Goal: Information Seeking & Learning: Learn about a topic

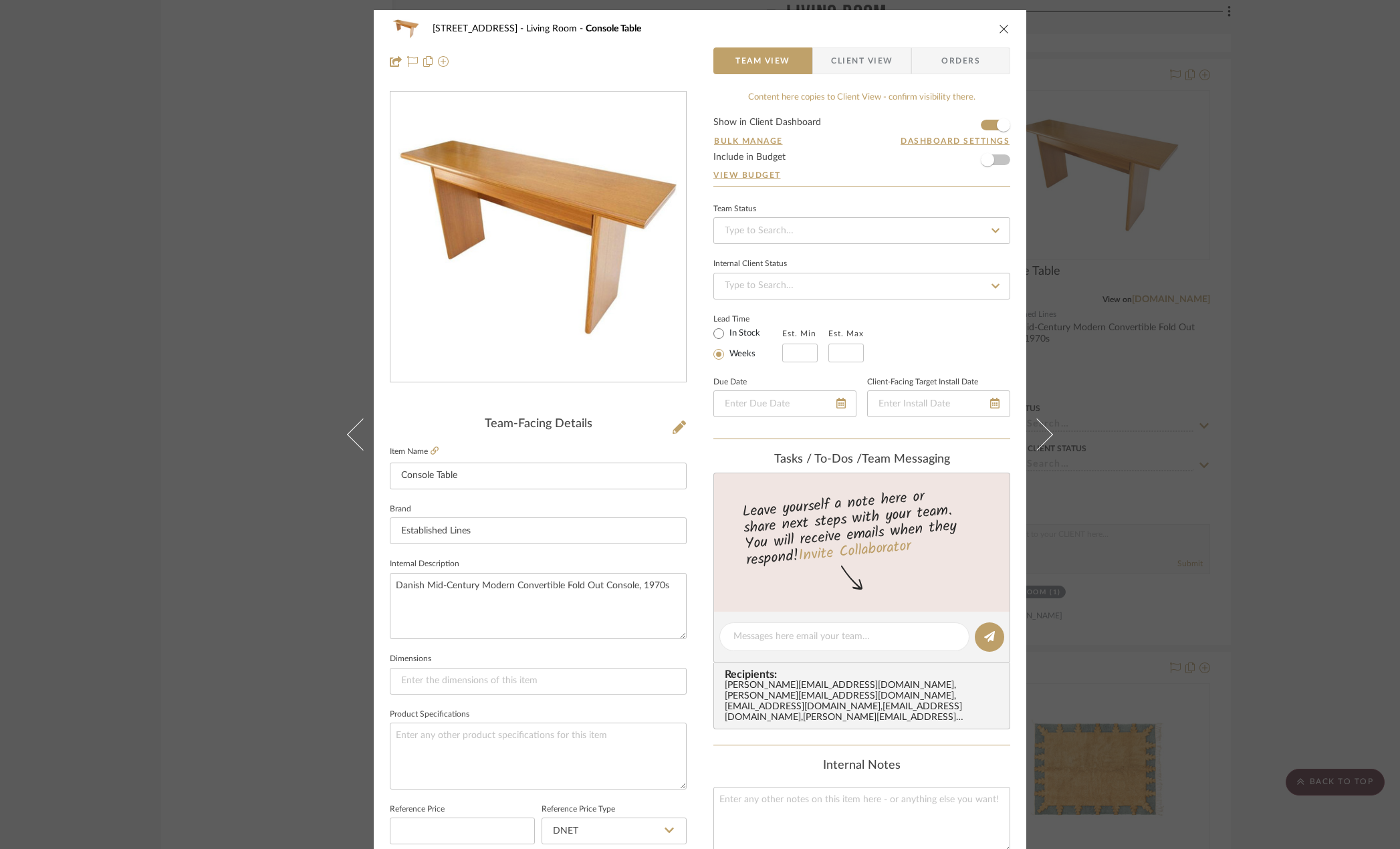
click at [1218, 271] on div "24080 - [STREET_ADDRESS] Living Room Console Table Team View Client View Orders…" at bounding box center [700, 424] width 1400 height 849
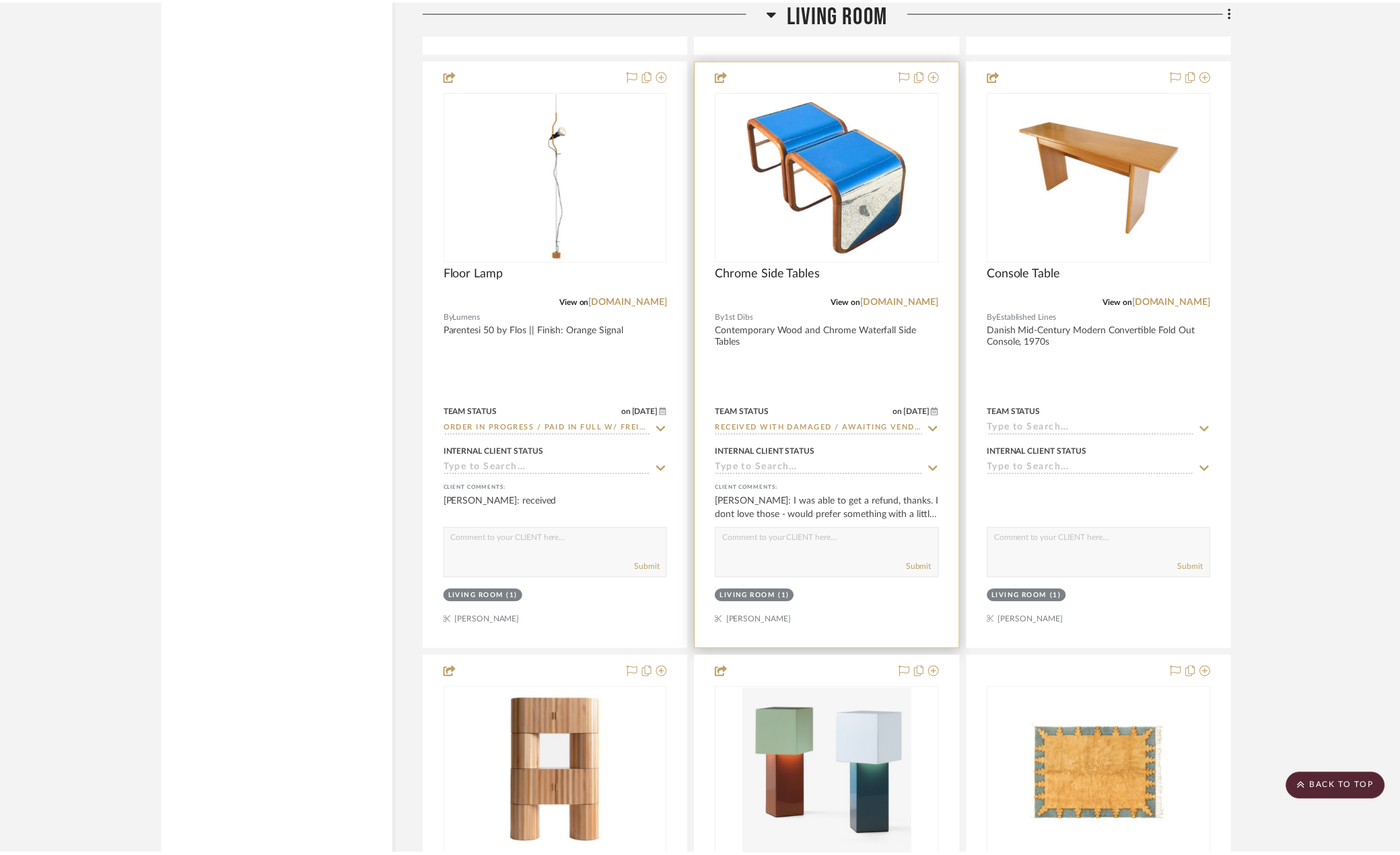
scroll to position [9021, 0]
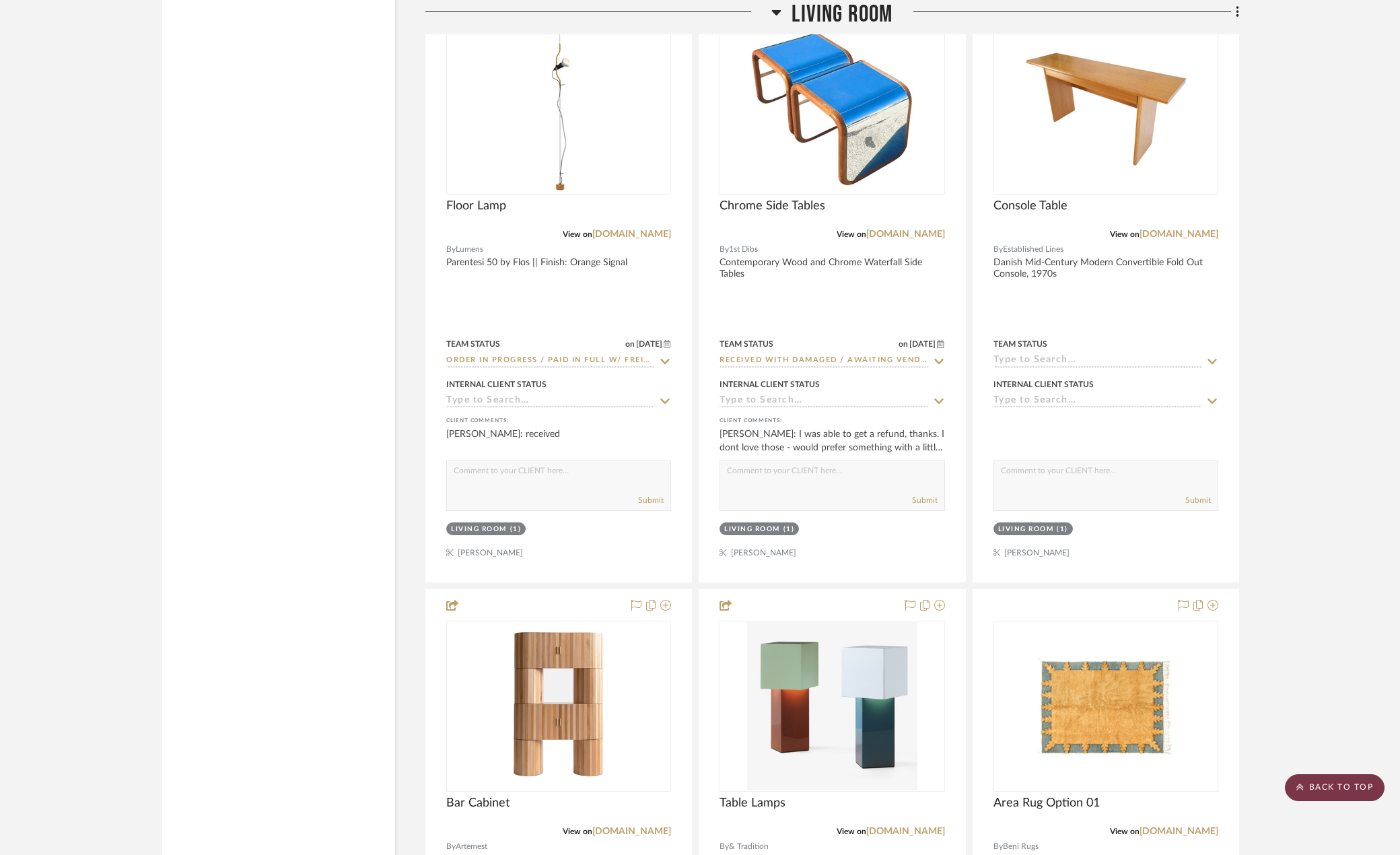
click at [1310, 788] on scroll-to-top-button "BACK TO TOP" at bounding box center [1334, 788] width 100 height 27
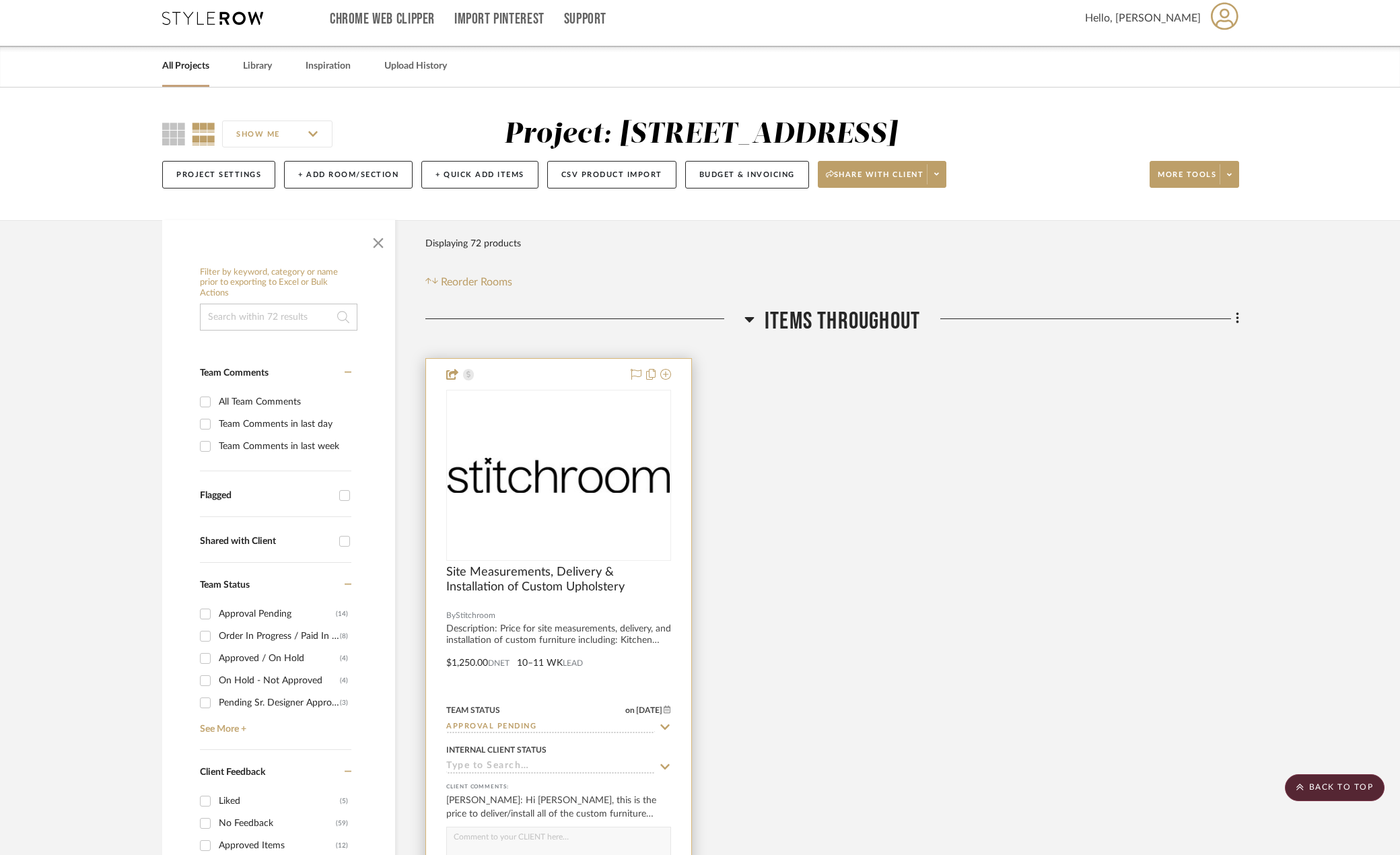
scroll to position [0, 0]
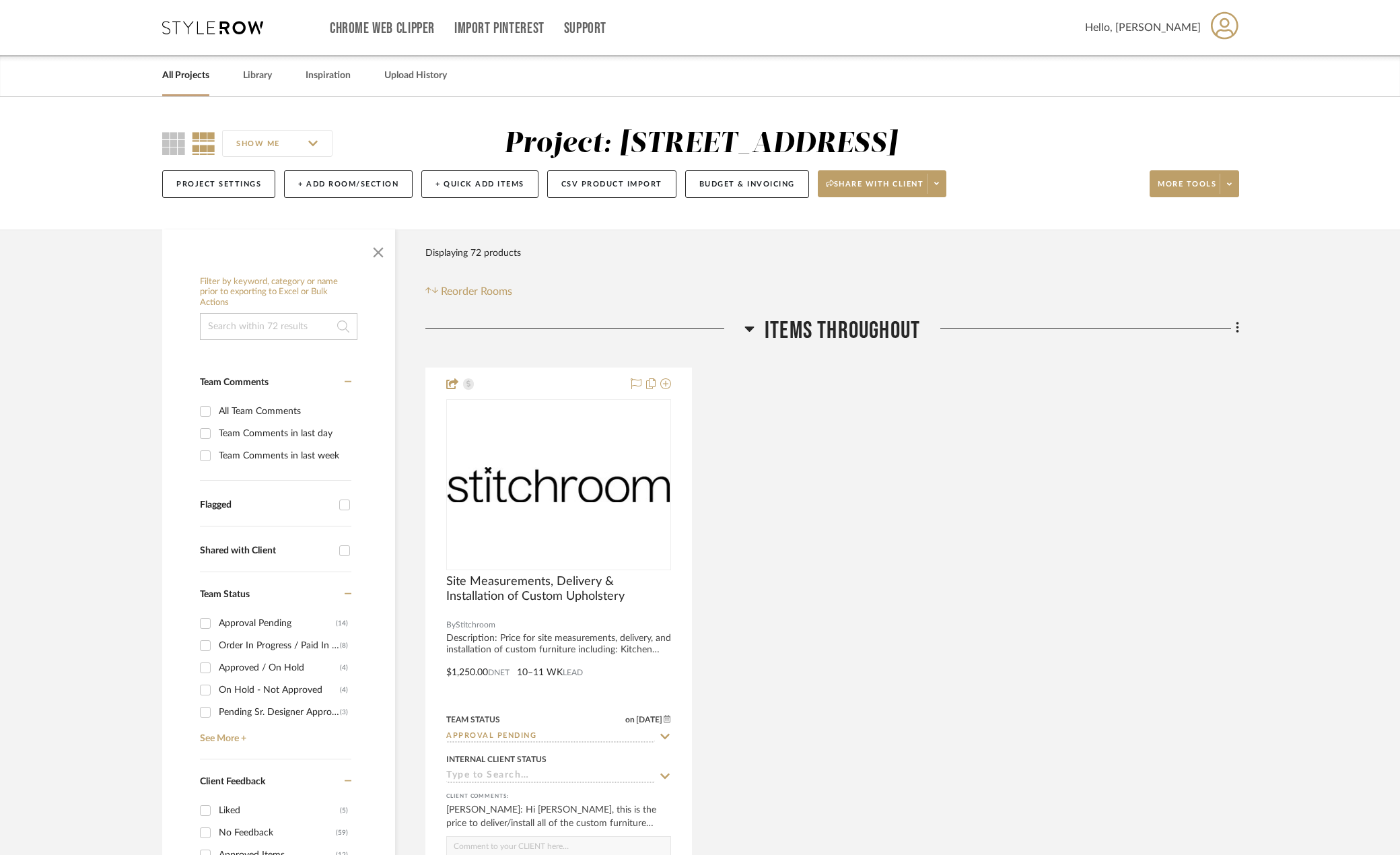
click at [241, 318] on input at bounding box center [278, 326] width 157 height 27
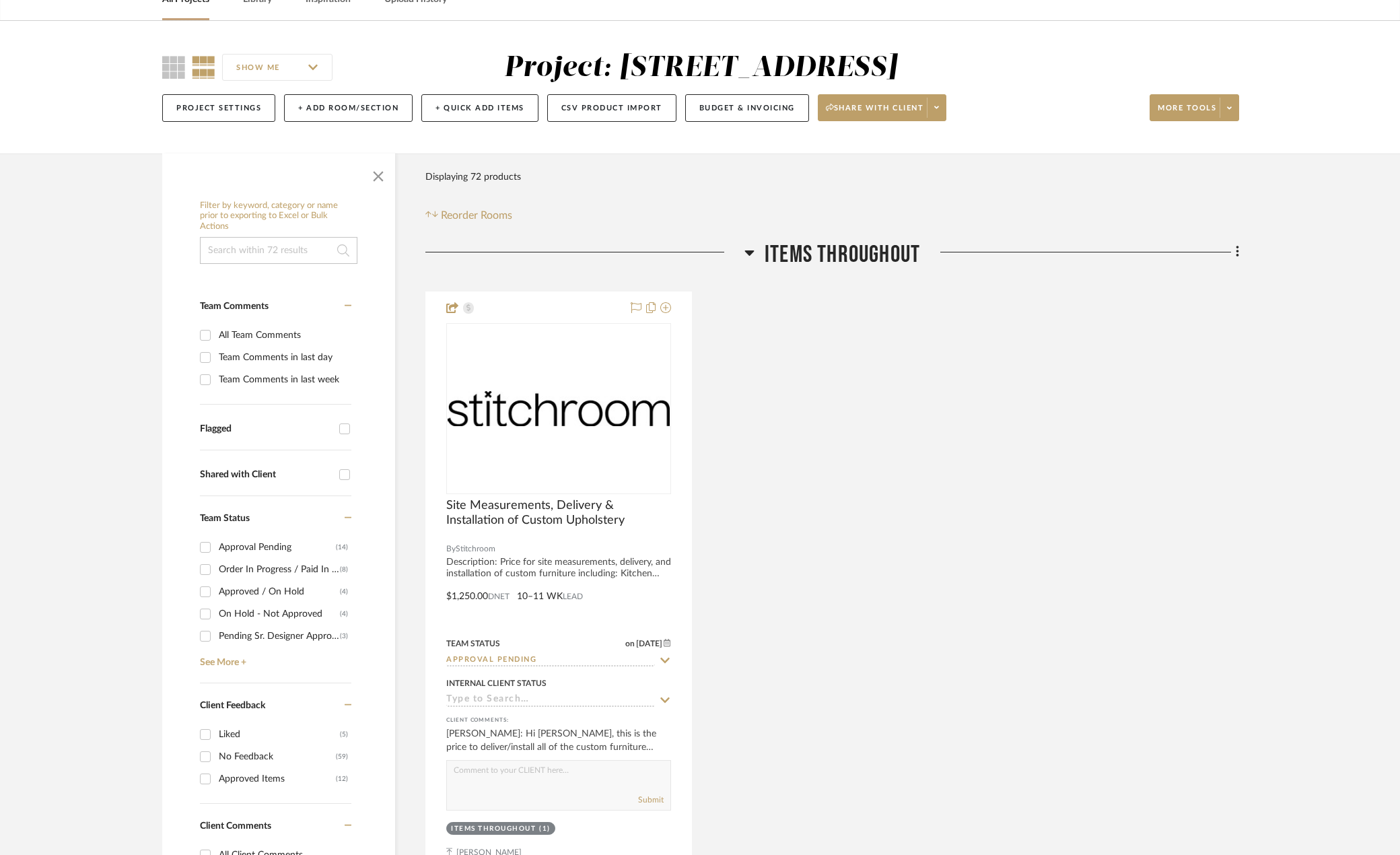
scroll to position [336, 0]
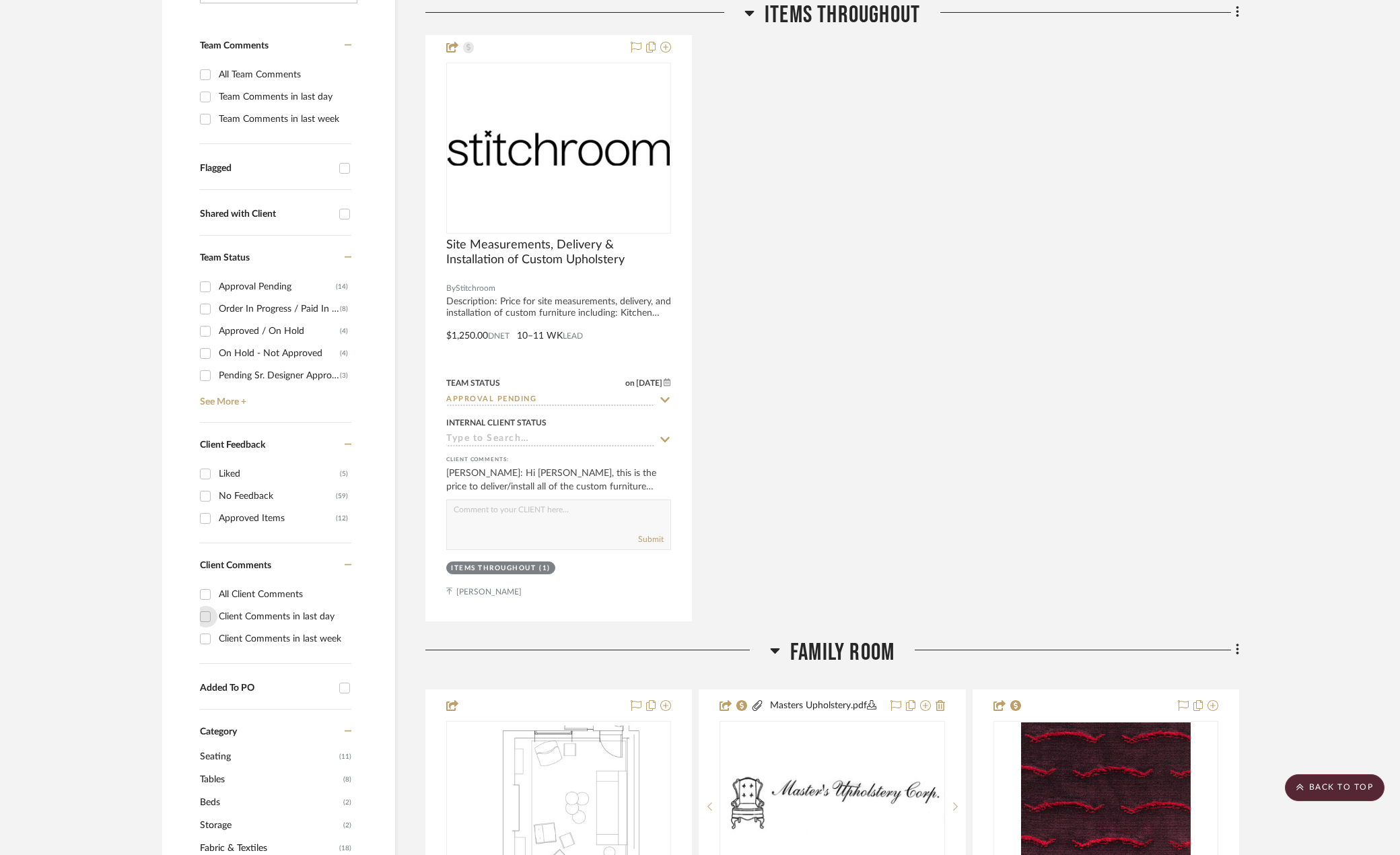
click at [203, 621] on input "Client Comments in last day" at bounding box center [205, 617] width 22 height 22
checkbox input "true"
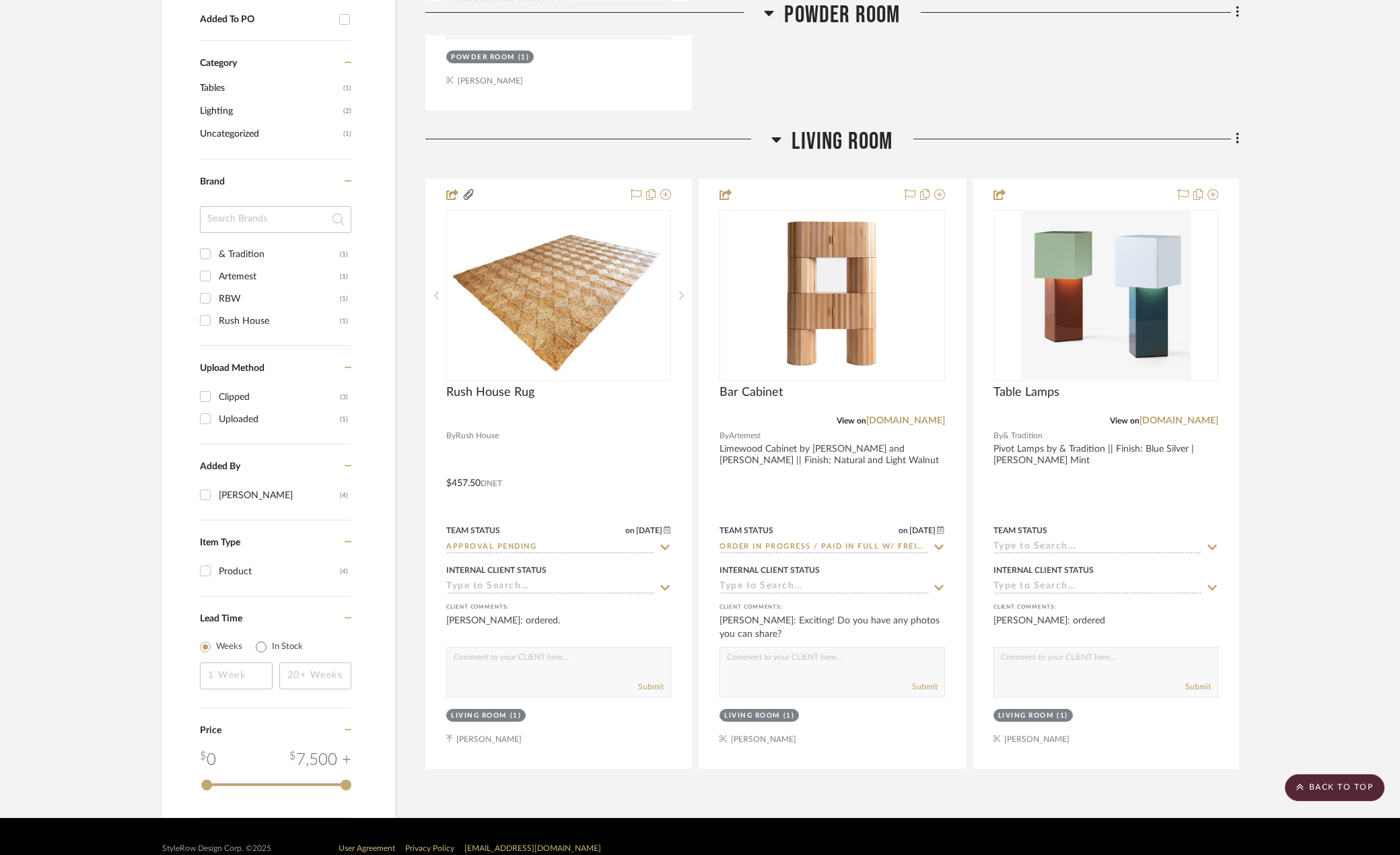
scroll to position [875, 0]
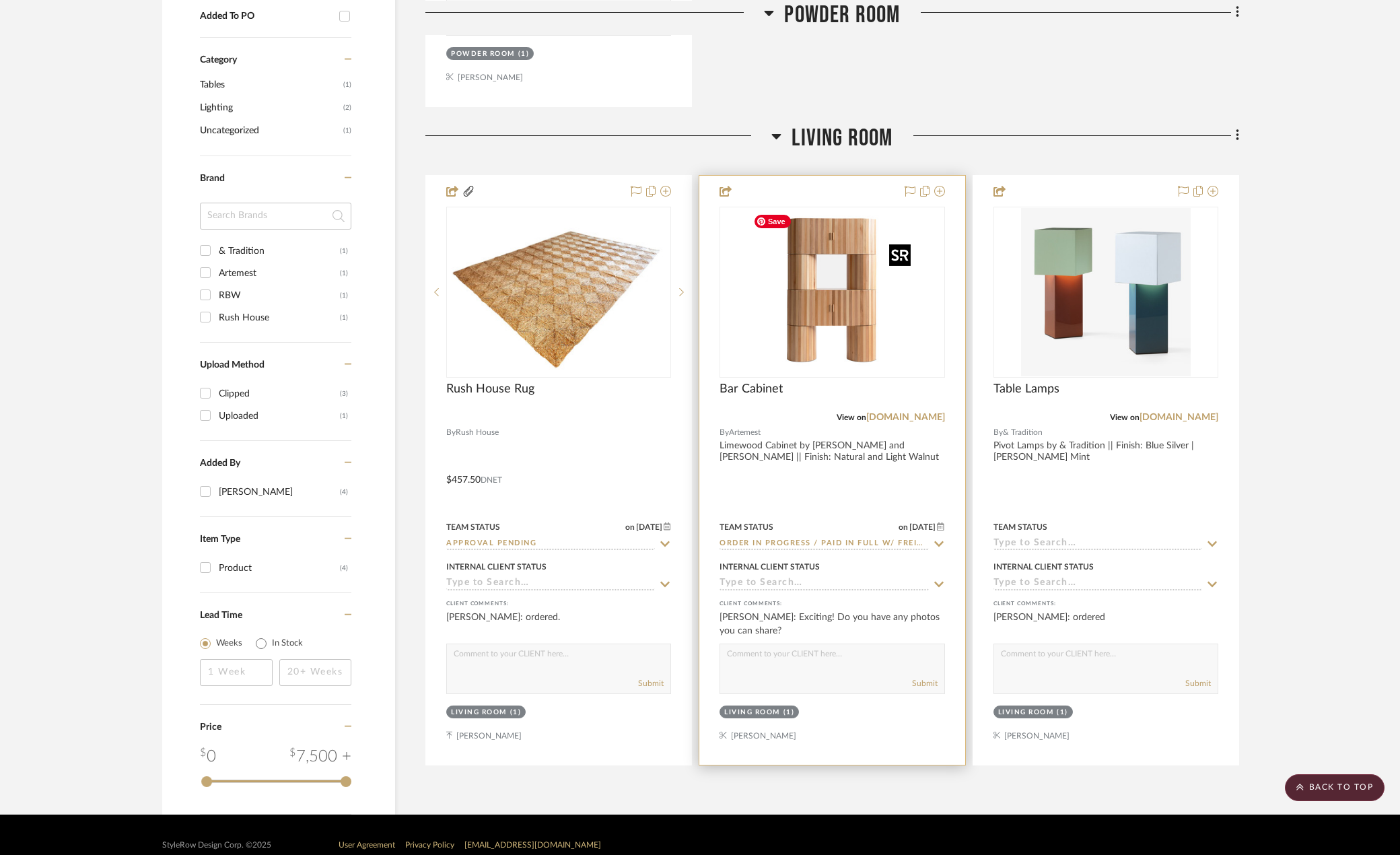
click at [861, 348] on img "0" at bounding box center [831, 291] width 168 height 168
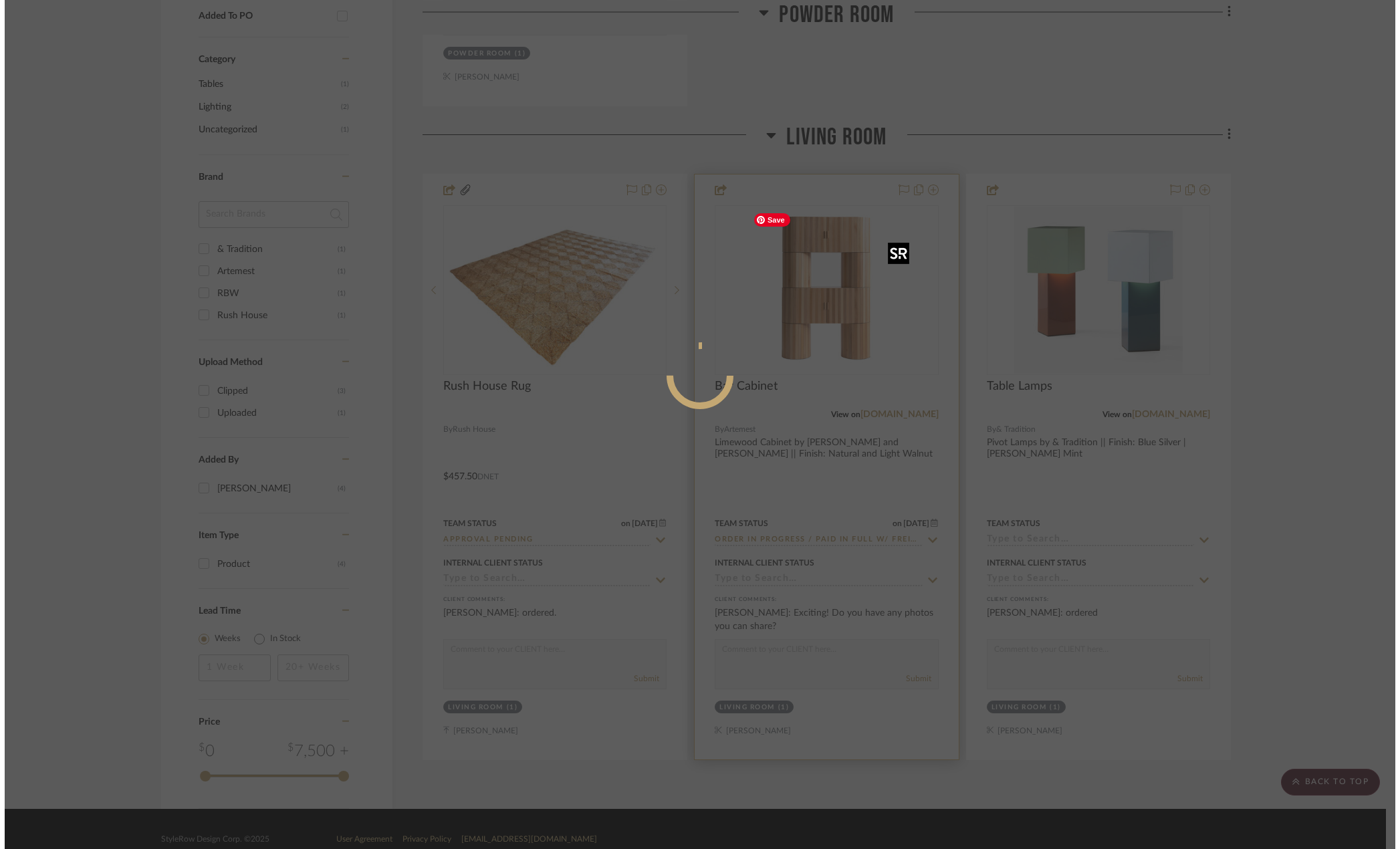
scroll to position [0, 0]
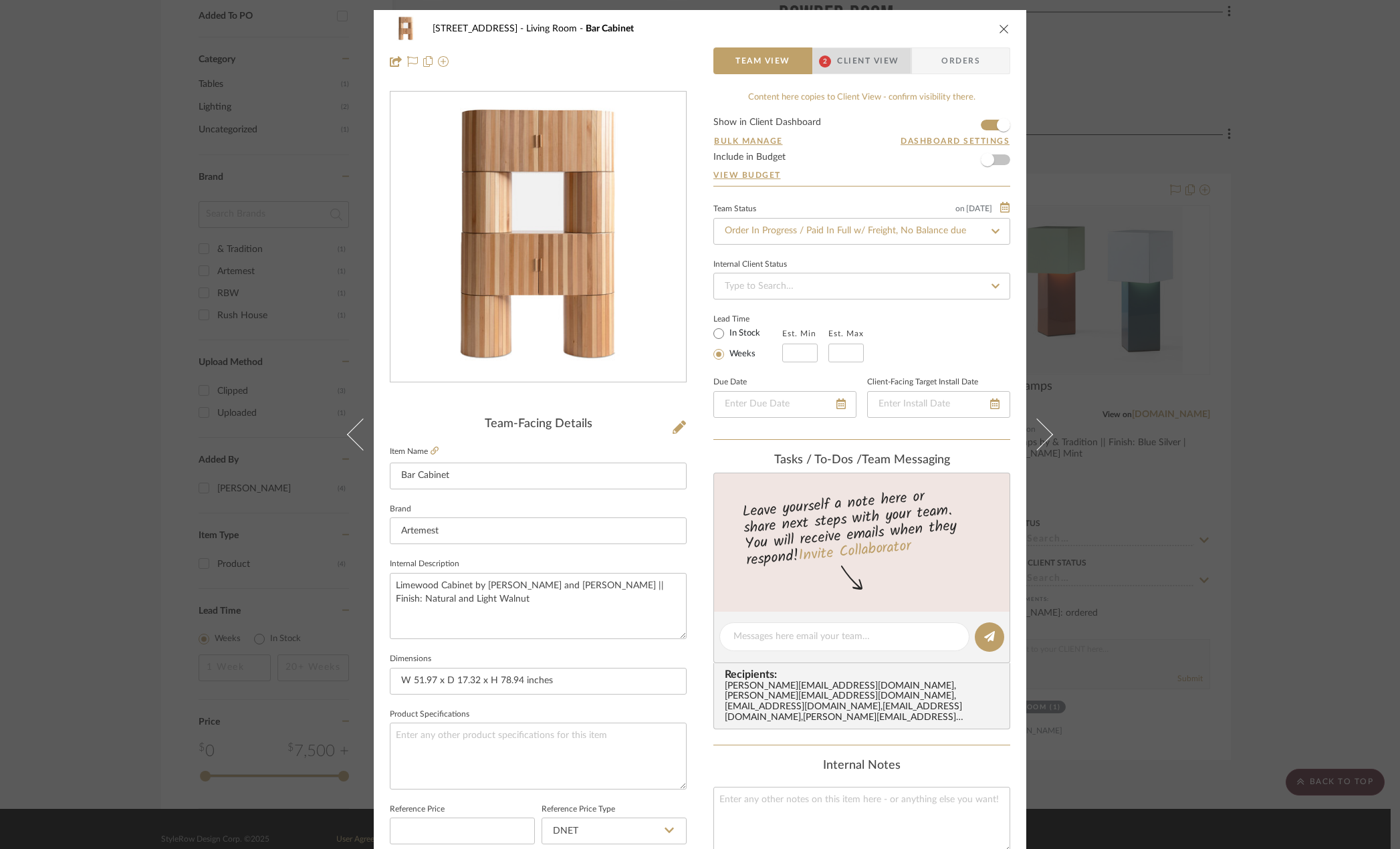
click at [839, 58] on span "Client View" at bounding box center [868, 61] width 62 height 27
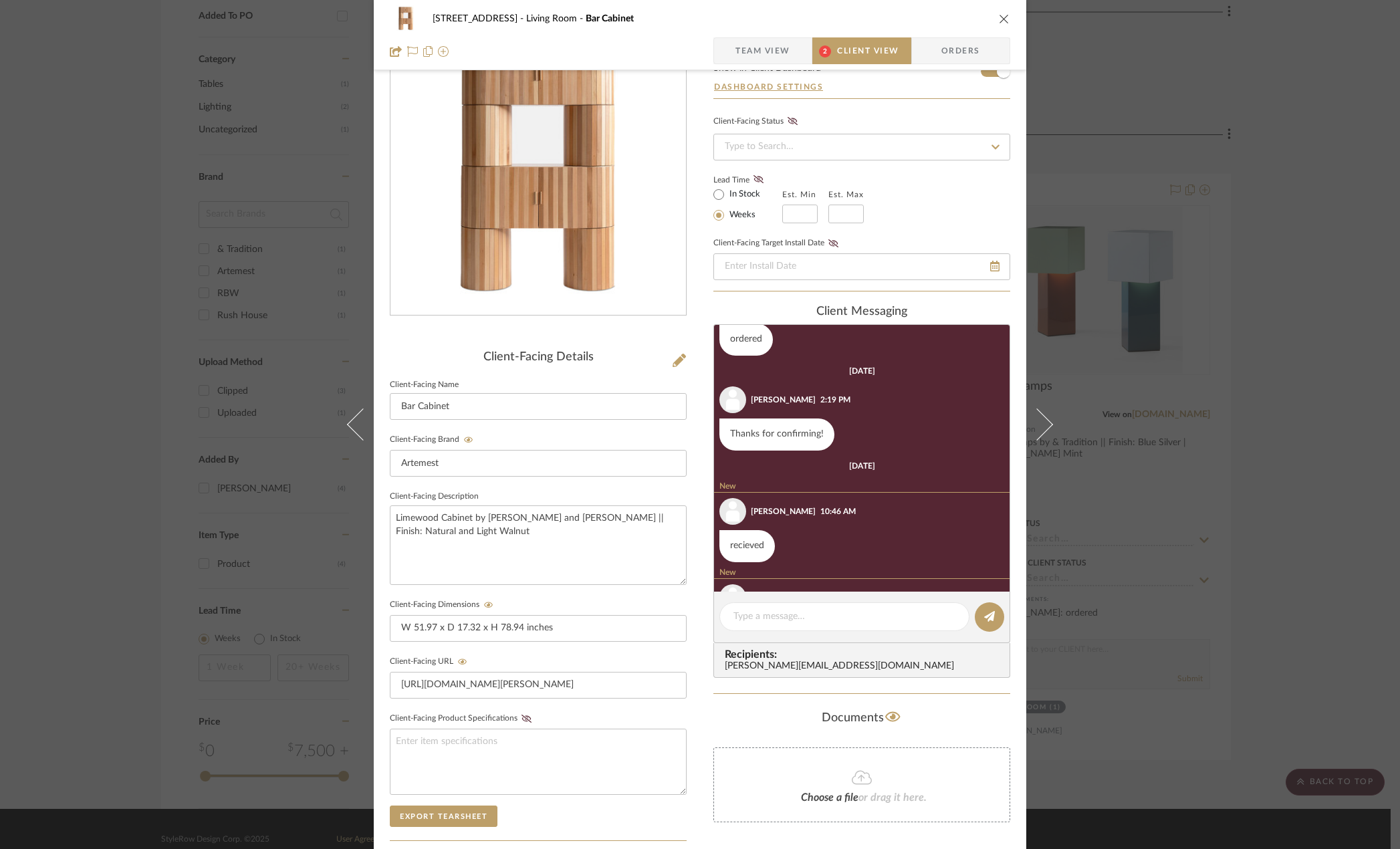
scroll to position [4, 0]
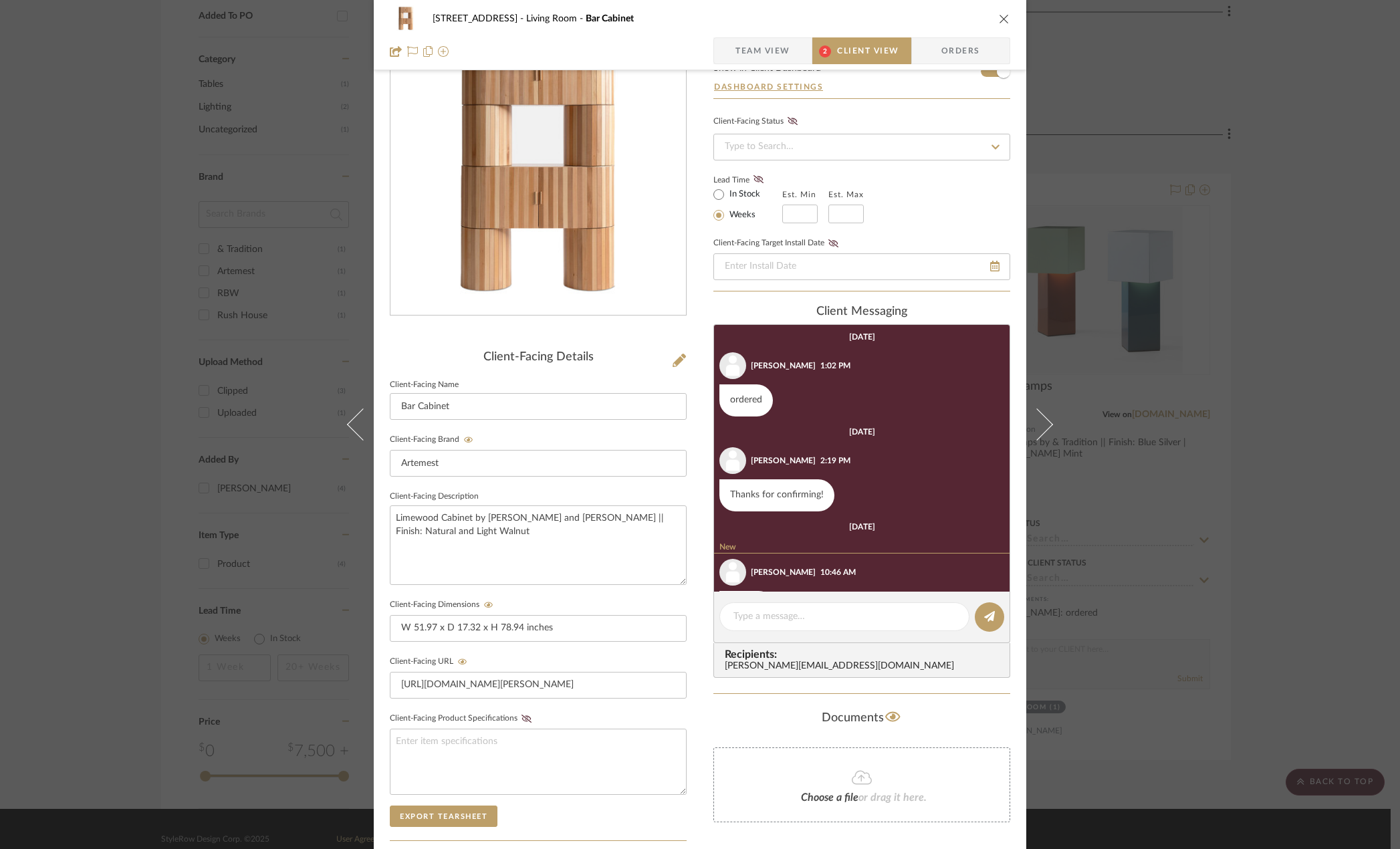
click at [741, 57] on span "Team View" at bounding box center [762, 51] width 54 height 27
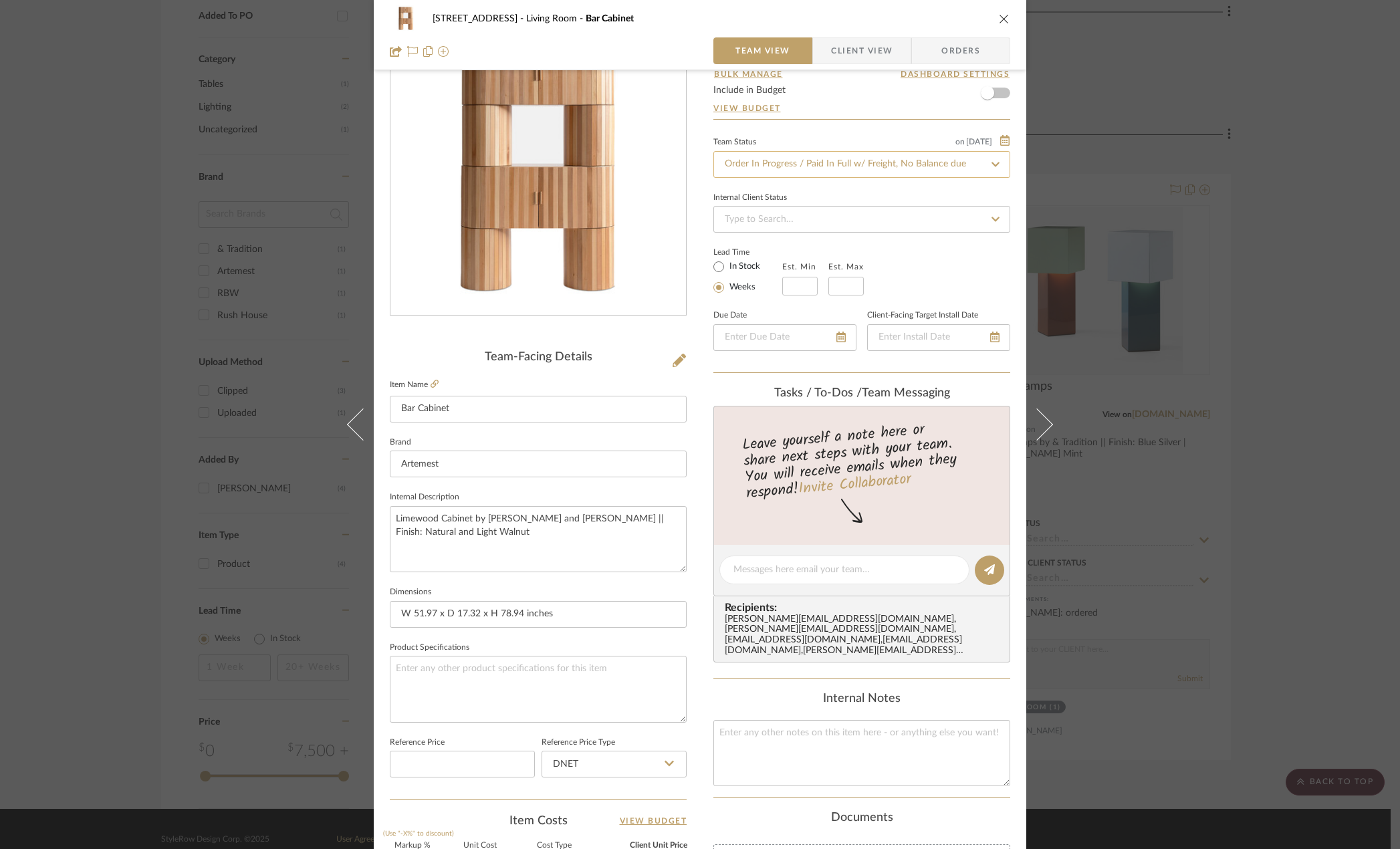
click at [833, 163] on input "Order In Progress / Paid In Full w/ Freight, No Balance due" at bounding box center [862, 164] width 296 height 27
type input "insta"
click at [1001, 14] on icon "close" at bounding box center [1004, 19] width 11 height 11
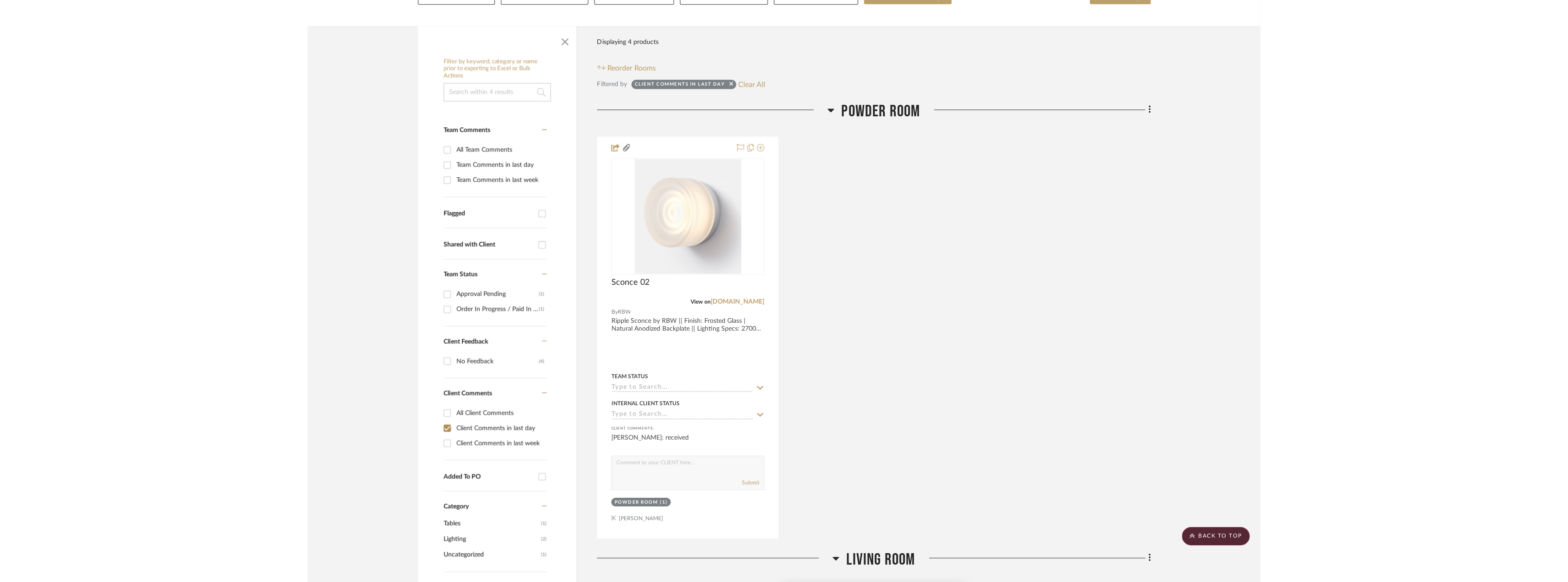
scroll to position [0, 0]
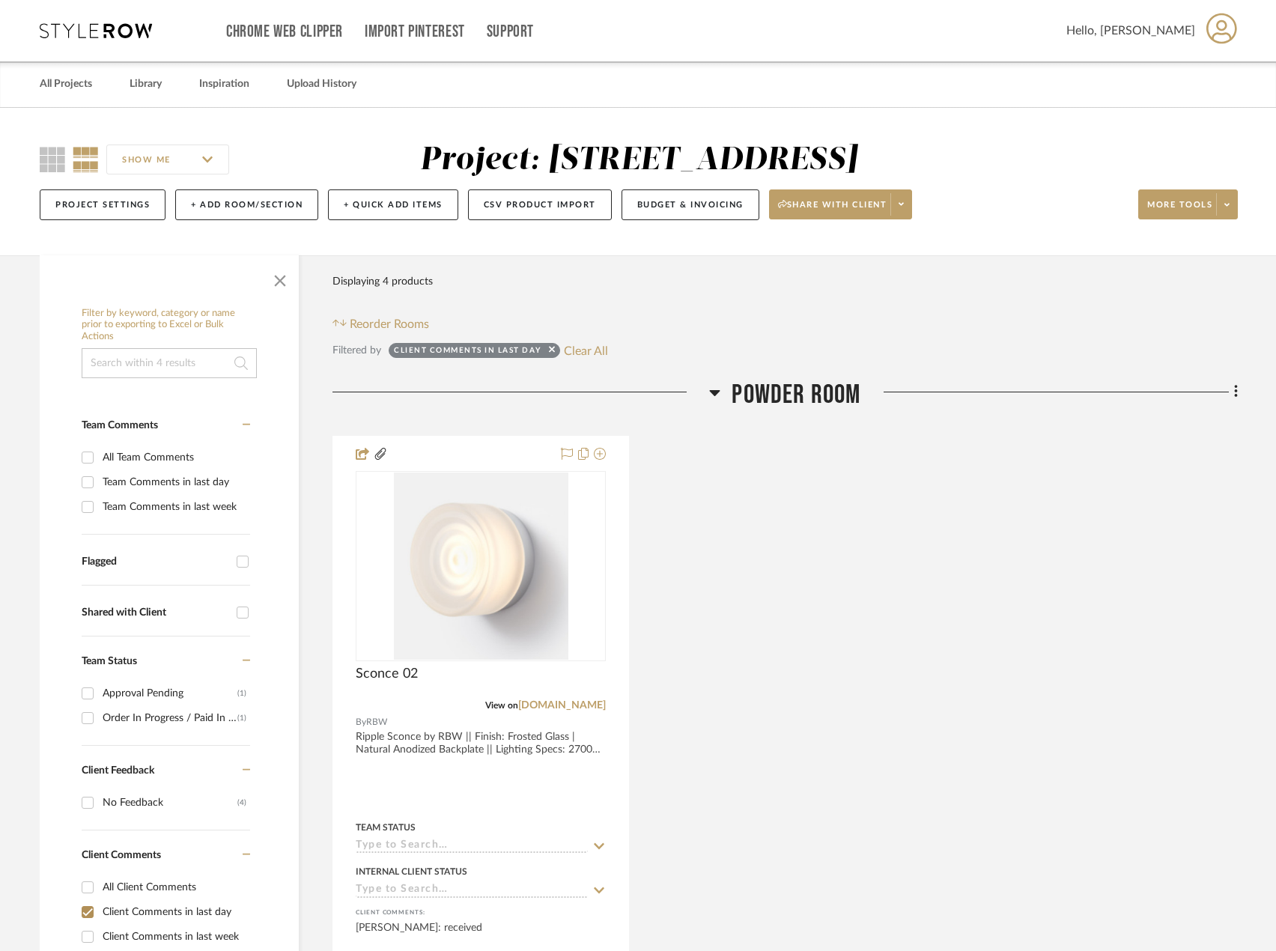
drag, startPoint x: 833, startPoint y: 612, endPoint x: 806, endPoint y: 582, distance: 40.3
click at [833, 612] on div "Sconce 02 View on [DOMAIN_NAME] By RBW Ripple Sconce by RBW || Finish: Frosted …" at bounding box center [784, 764] width 905 height 657
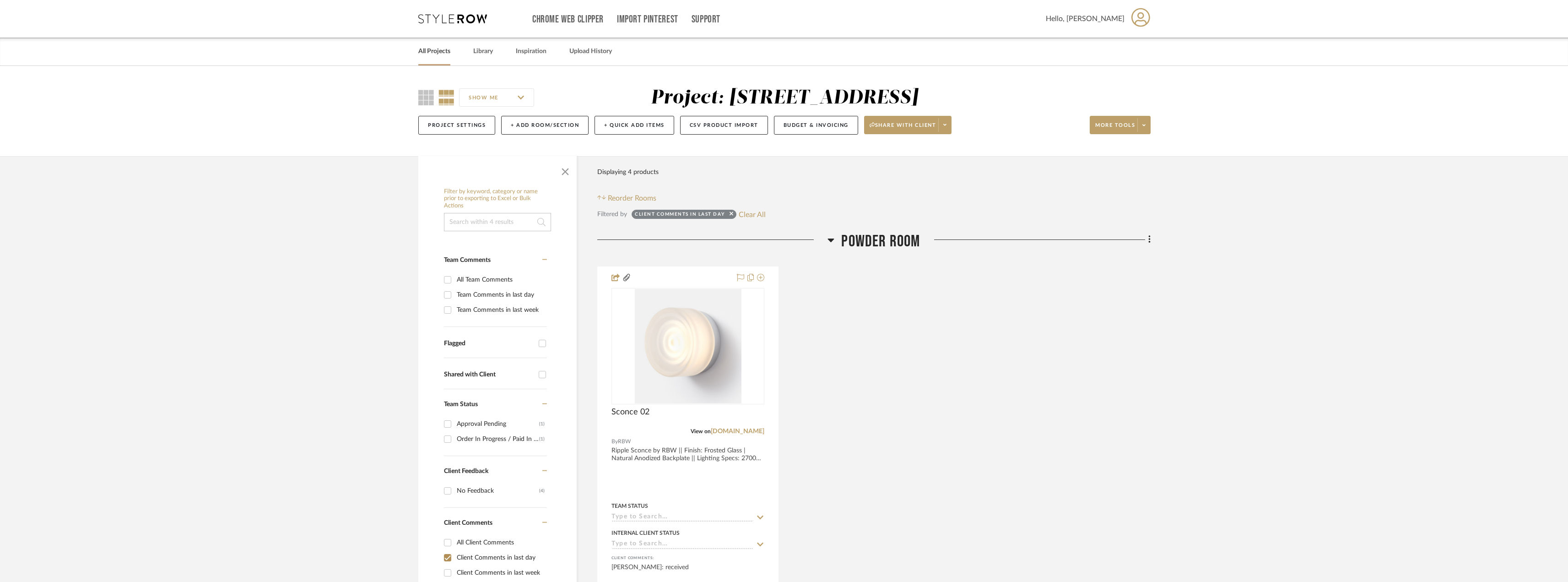
drag, startPoint x: 440, startPoint y: 53, endPoint x: 445, endPoint y: 57, distance: 6.4
click at [440, 53] on link "All Projects" at bounding box center [434, 51] width 32 height 12
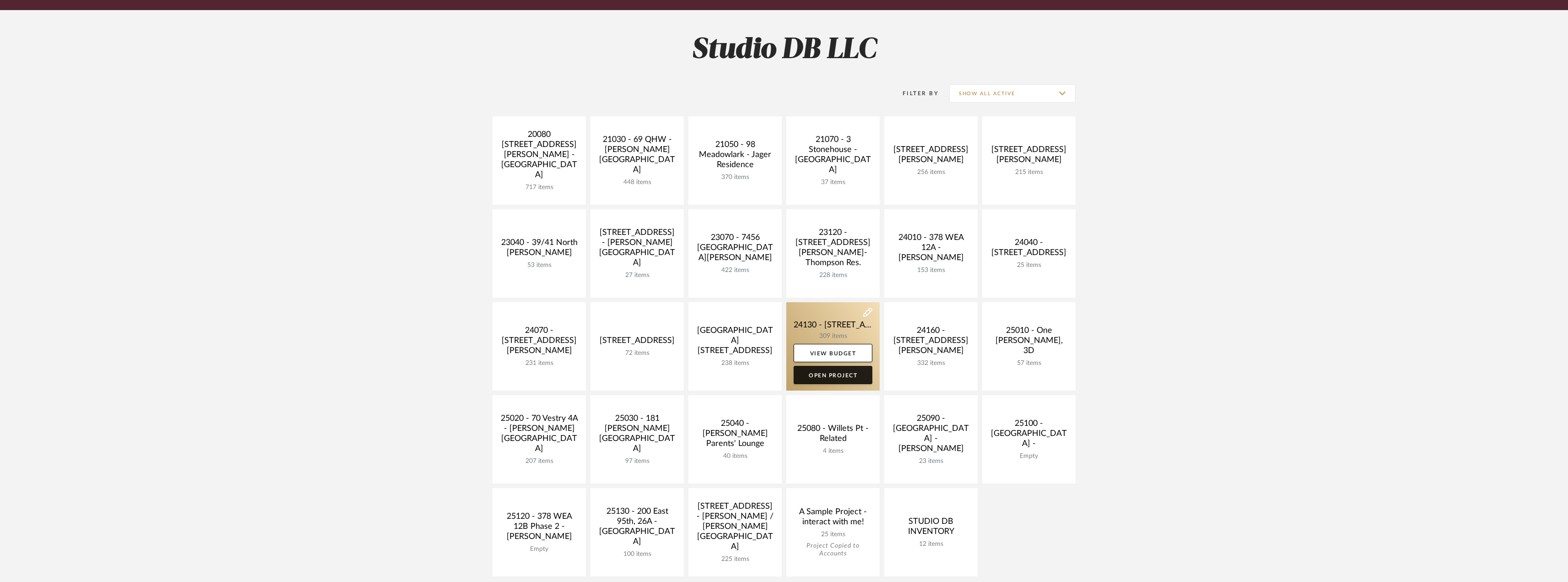
scroll to position [229, 0]
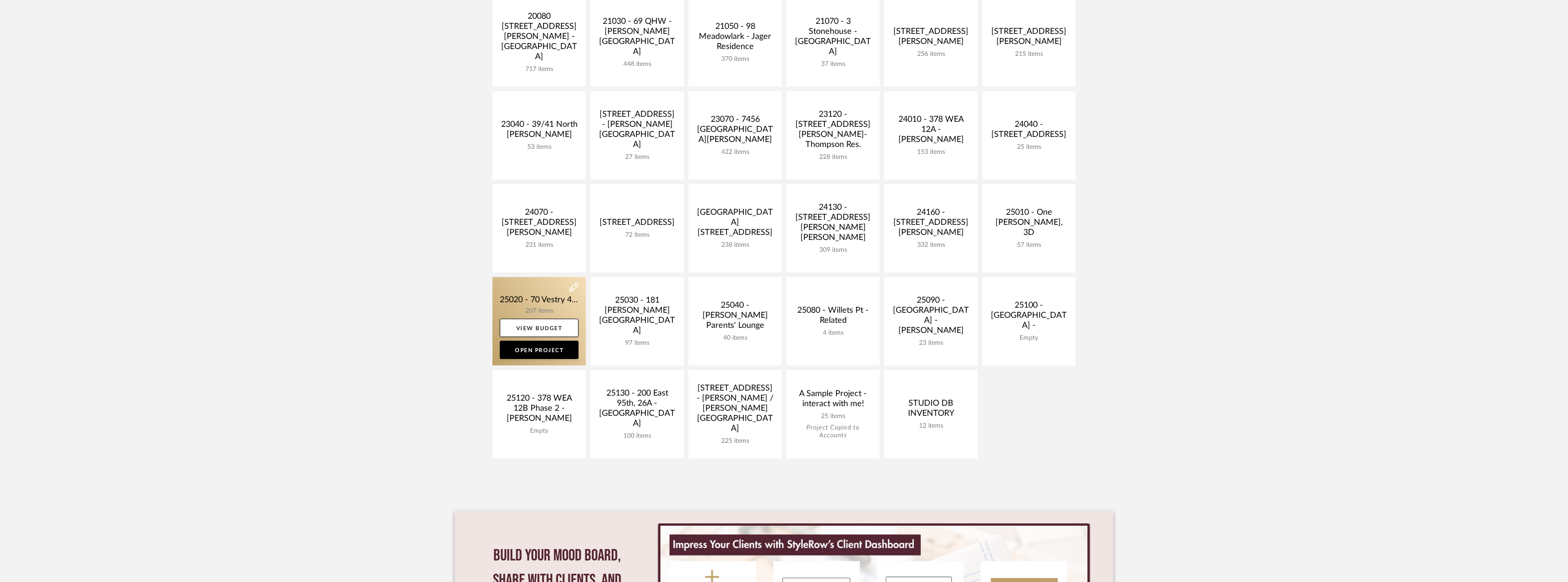
click at [525, 293] on link at bounding box center [539, 321] width 93 height 89
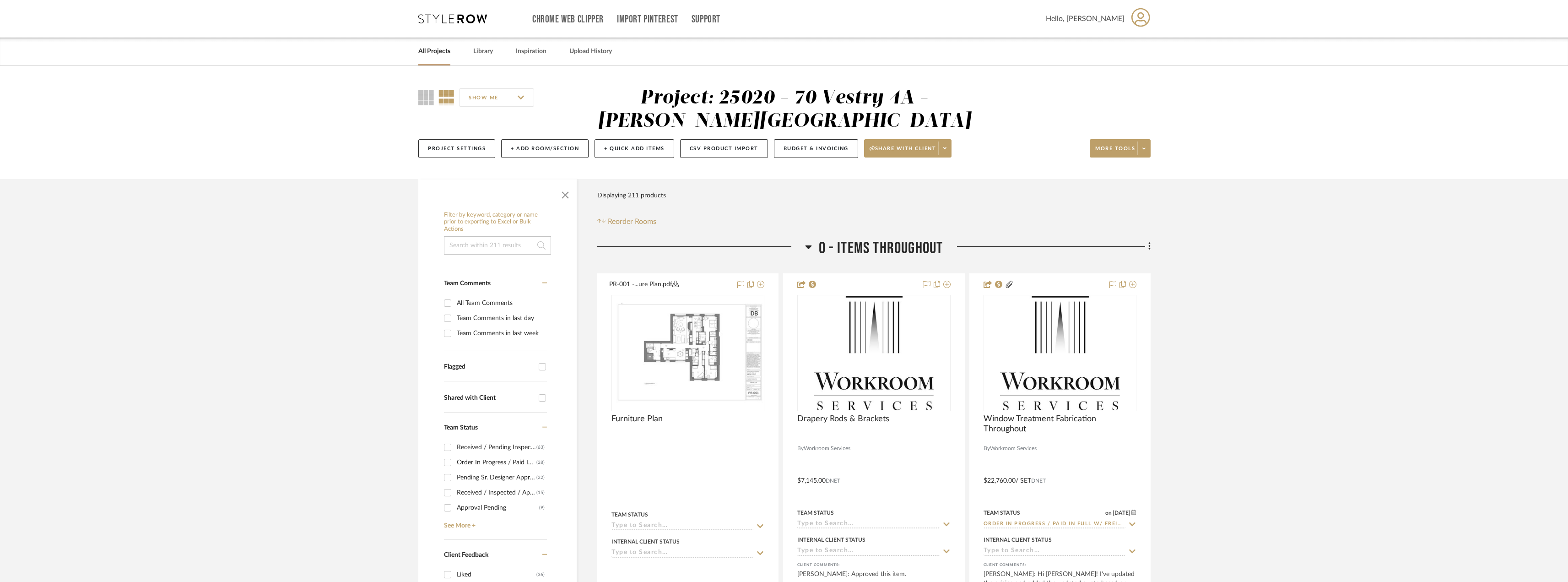
click at [513, 241] on input at bounding box center [497, 245] width 107 height 18
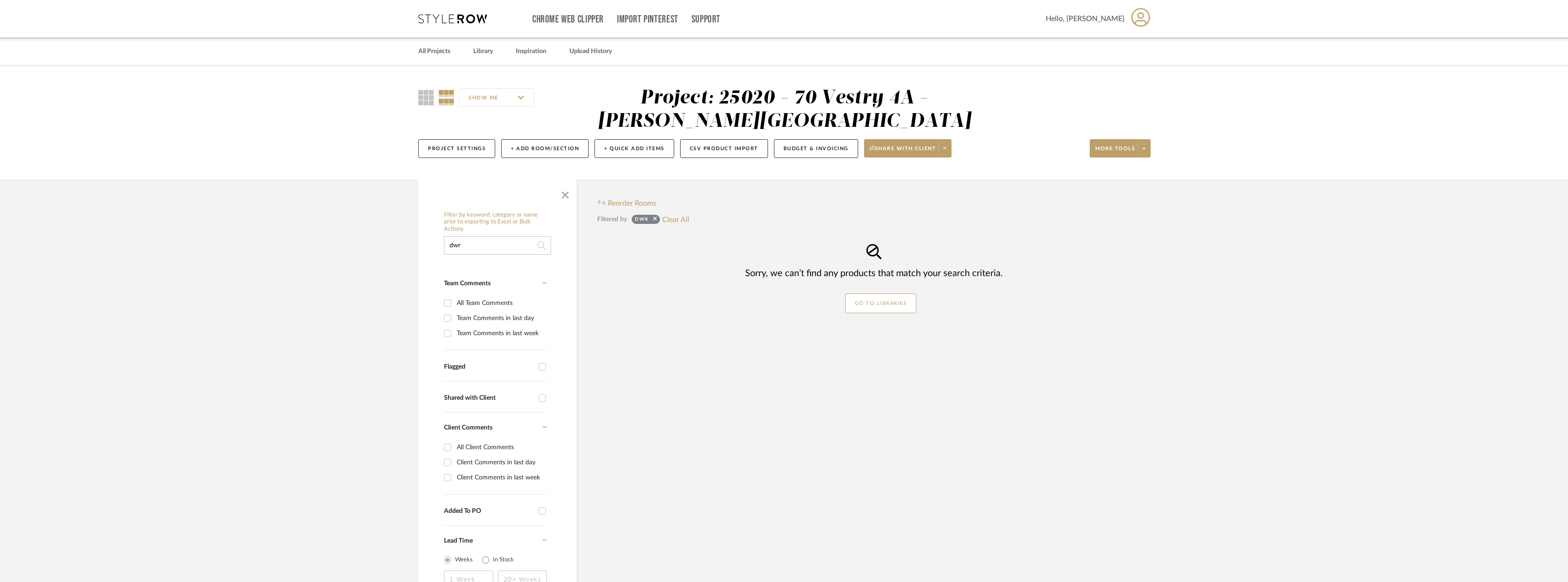
click at [496, 241] on input "dwr" at bounding box center [497, 245] width 107 height 18
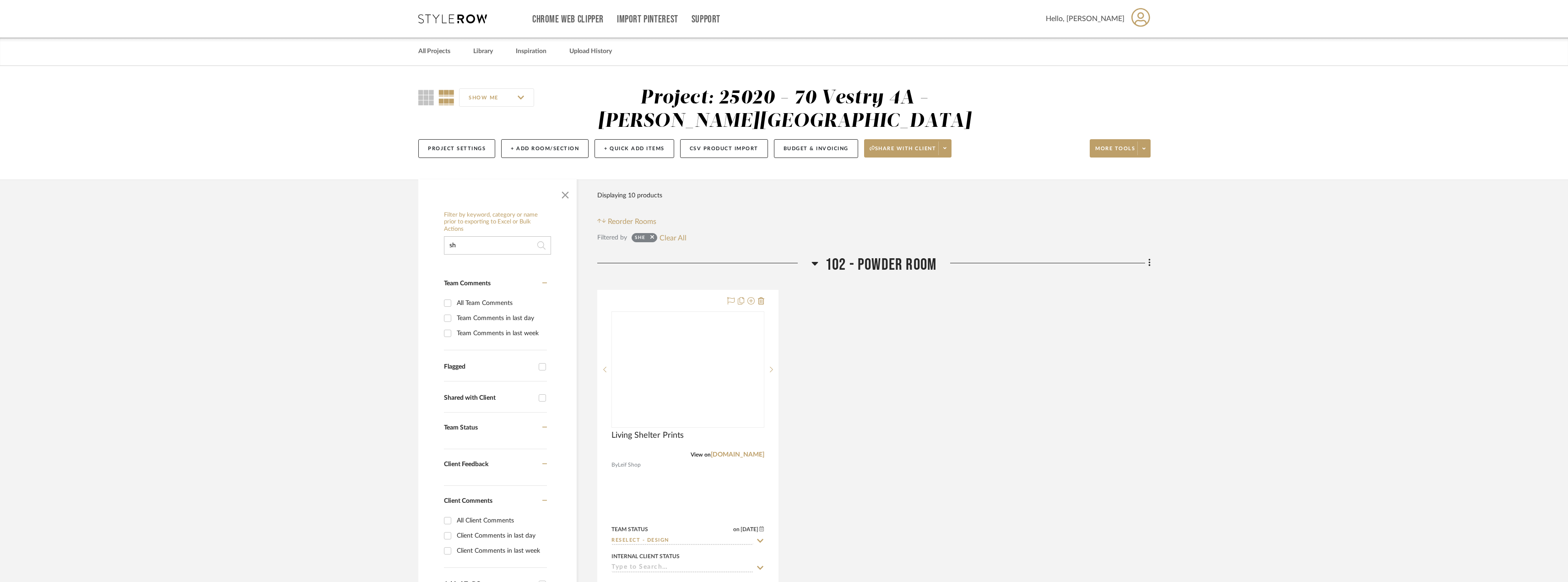
type input "s"
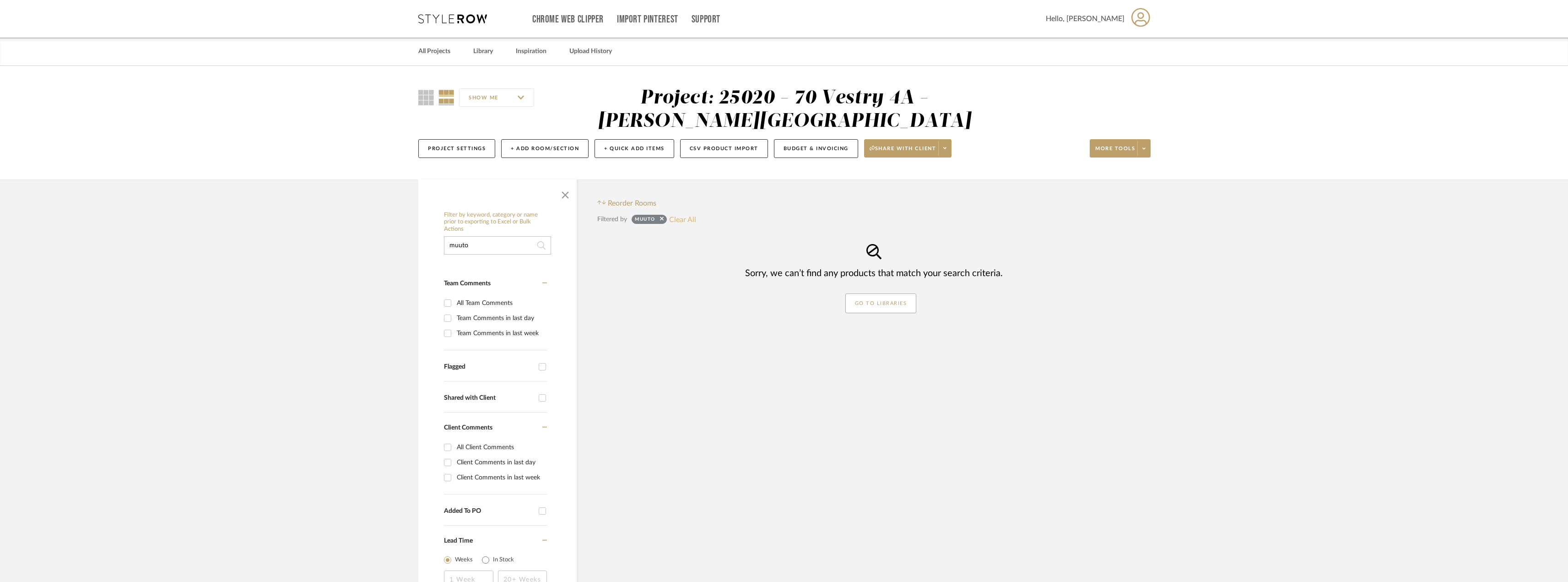
type input "muuto"
click at [693, 221] on button "Clear All" at bounding box center [683, 219] width 27 height 12
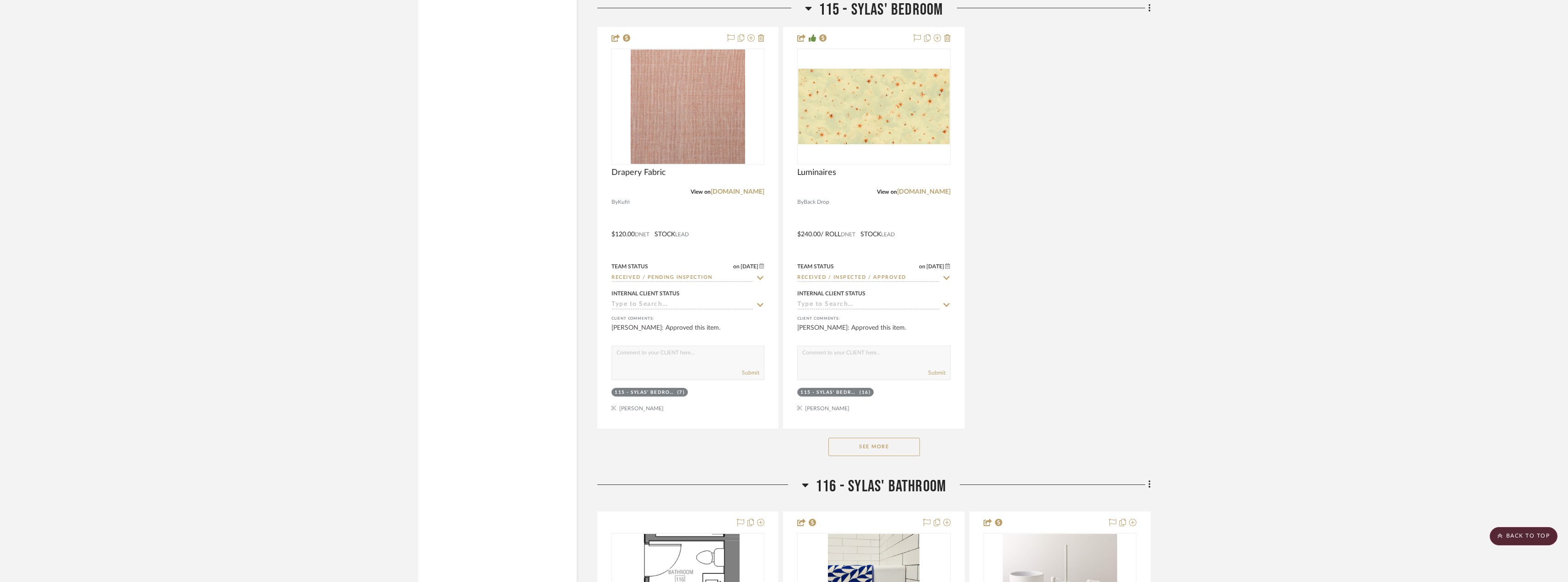
scroll to position [14238, 0]
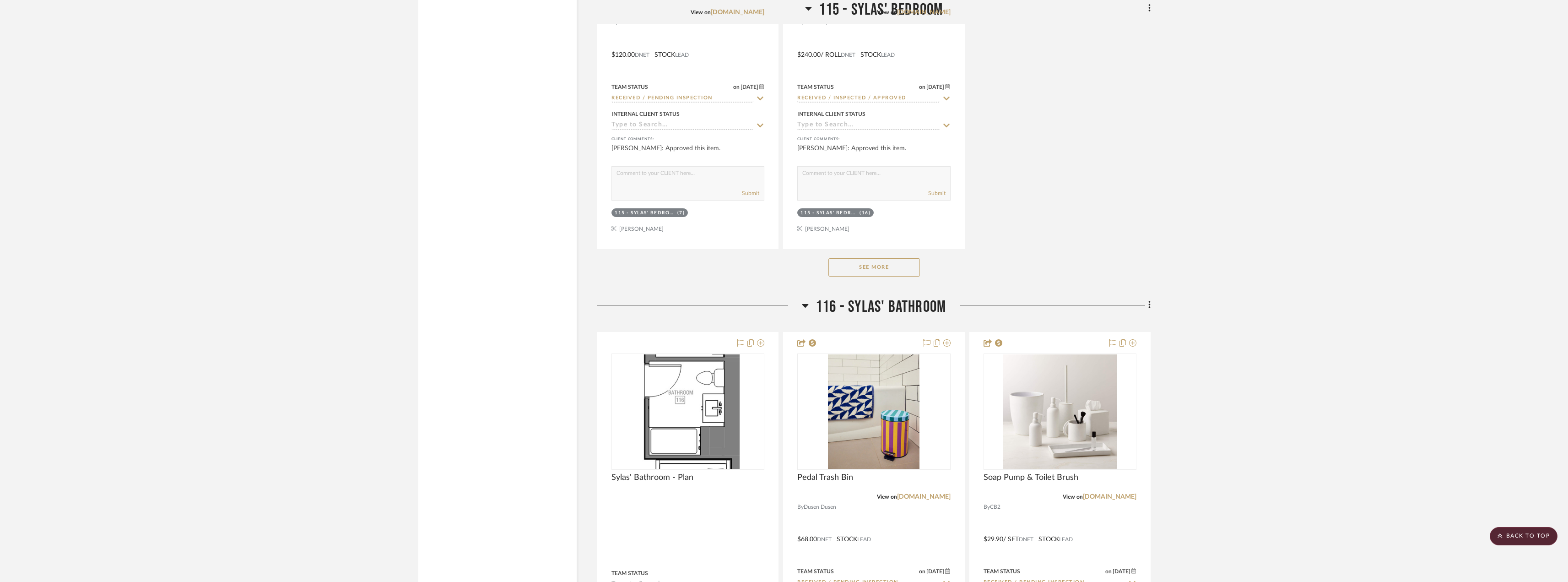
click at [898, 273] on button "See More" at bounding box center [874, 267] width 92 height 18
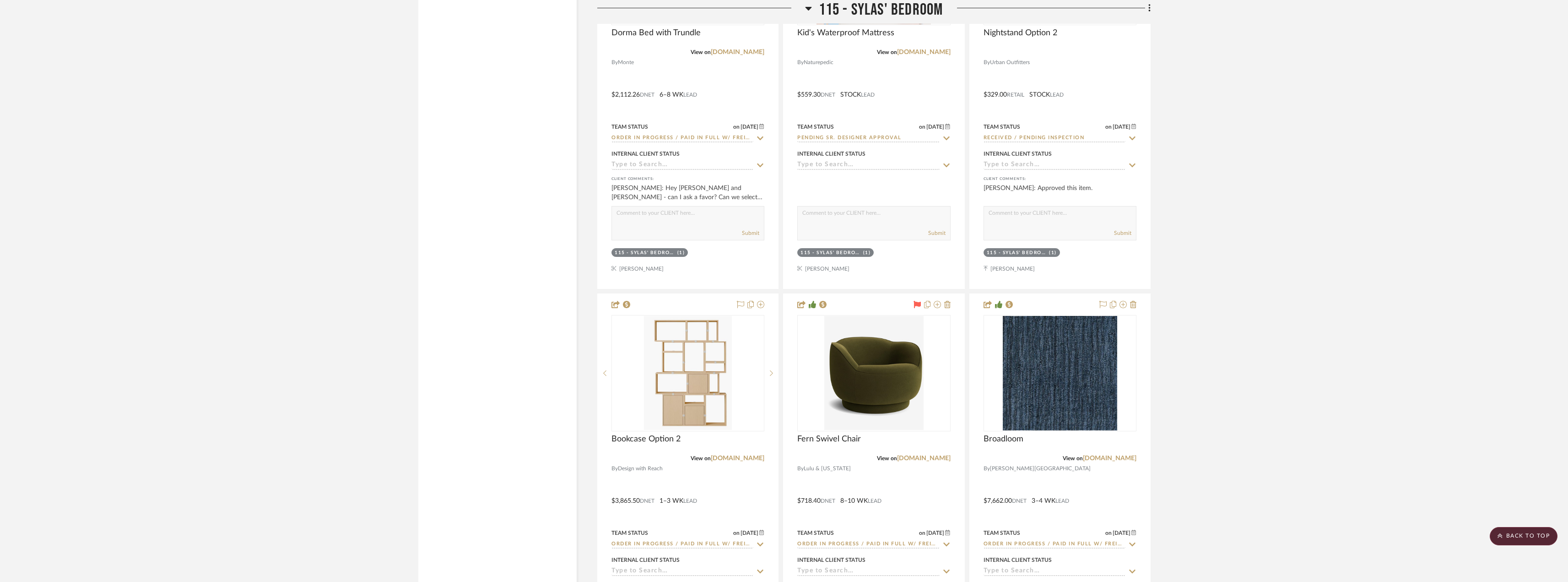
scroll to position [14878, 0]
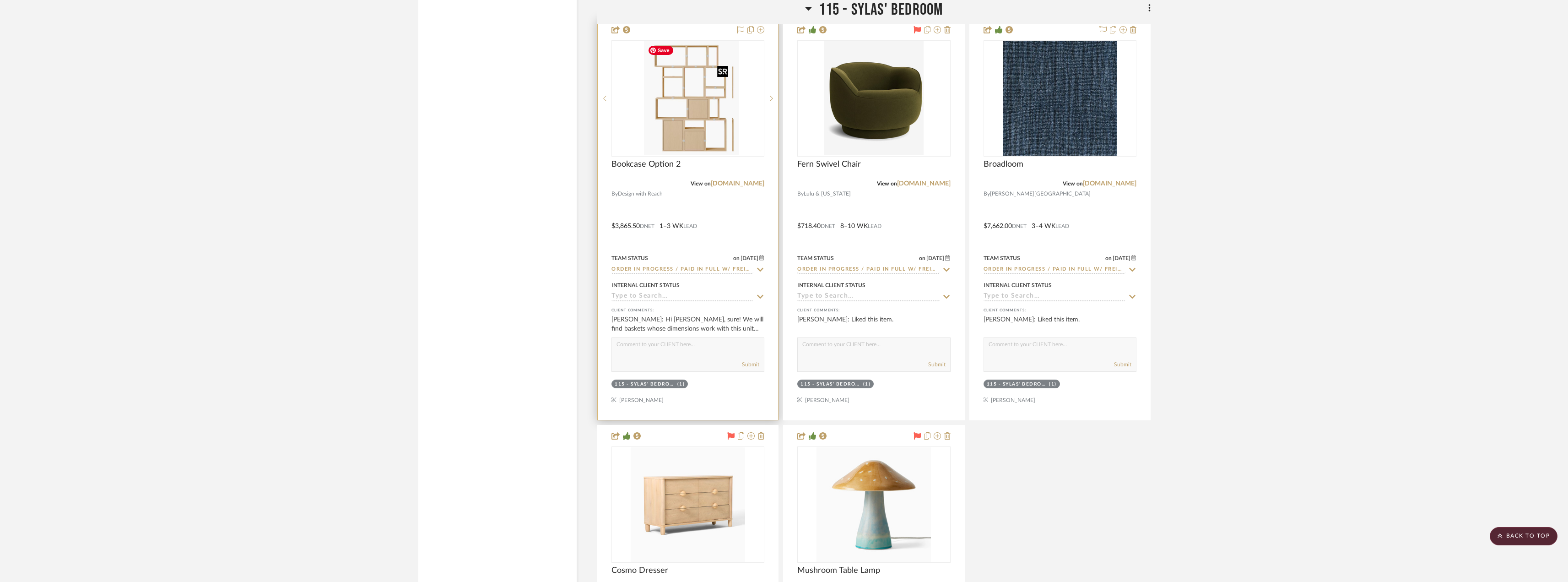
click at [675, 112] on img "0" at bounding box center [695, 98] width 87 height 114
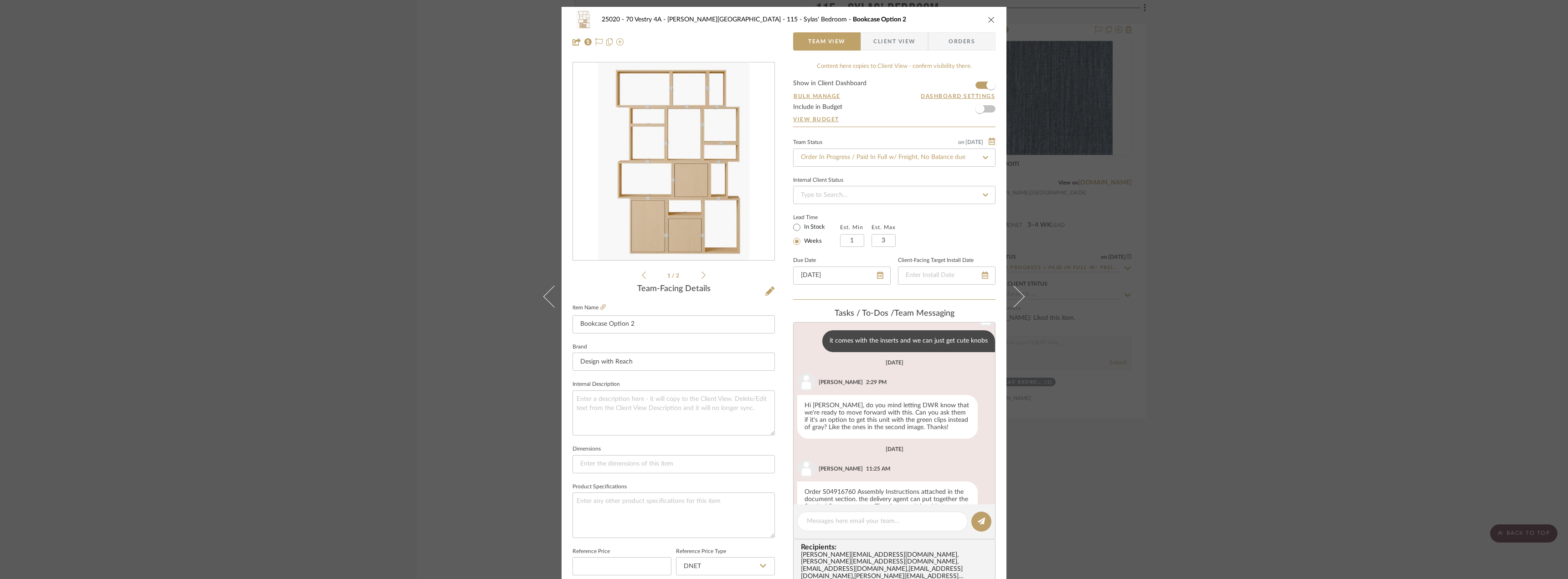
scroll to position [391, 0]
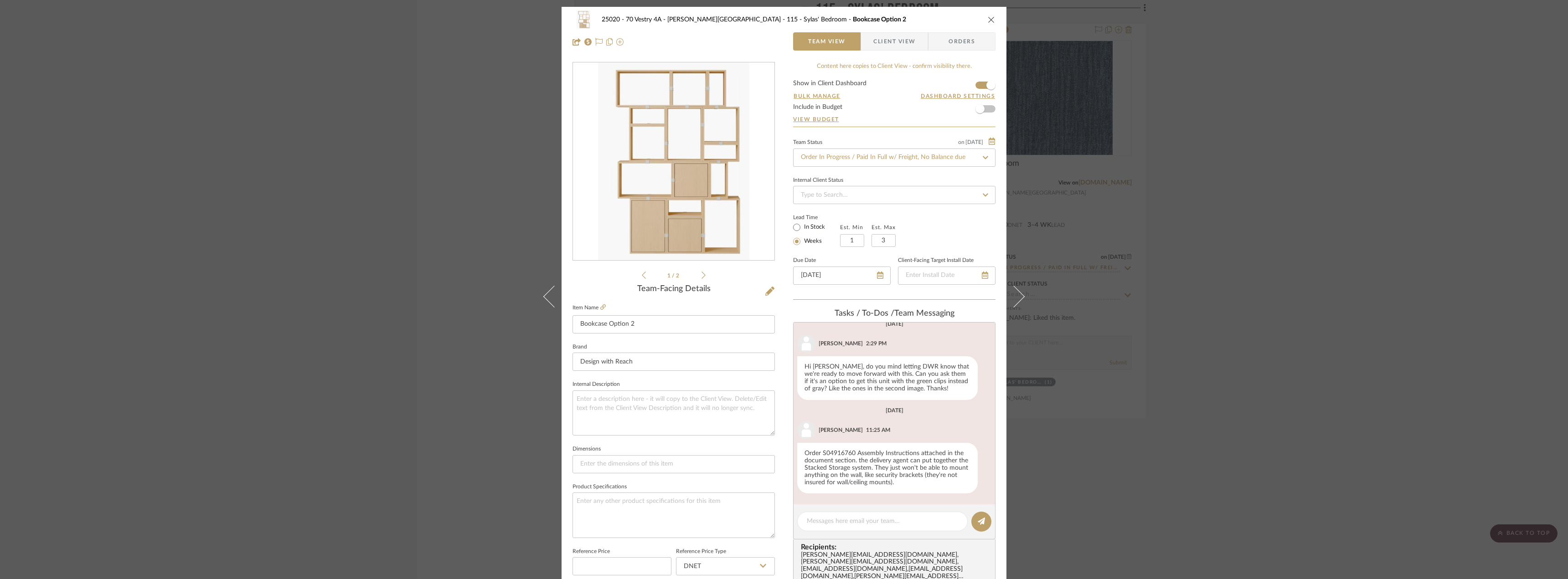
click at [698, 278] on li "1 / 2" at bounding box center [673, 275] width 55 height 11
click at [701, 276] on icon at bounding box center [703, 275] width 4 height 8
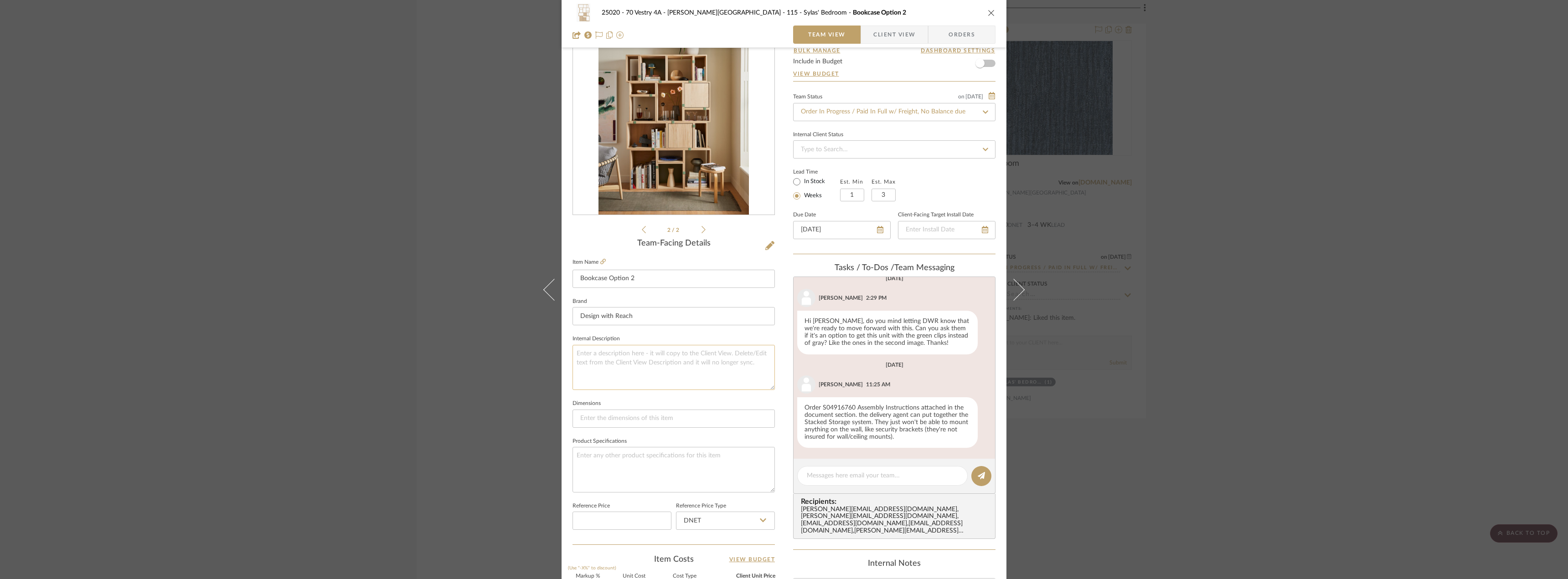
scroll to position [0, 0]
